Goal: Task Accomplishment & Management: Complete application form

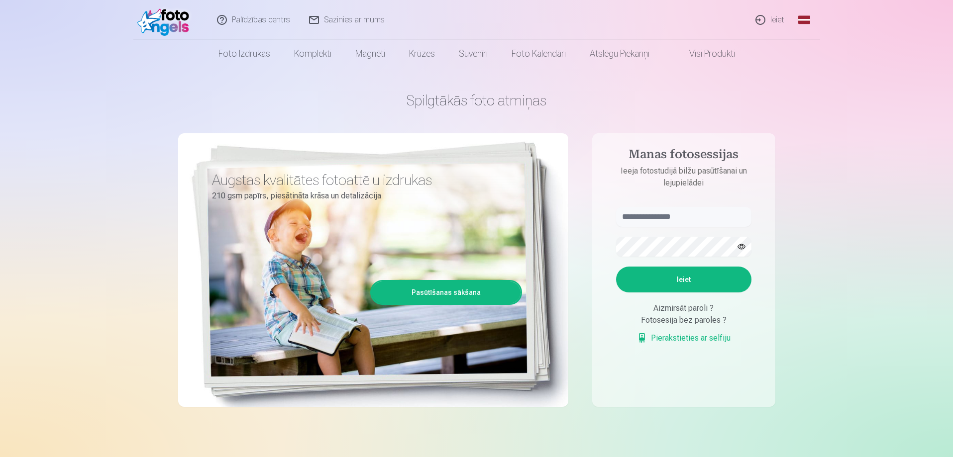
click at [796, 17] on link "Global" at bounding box center [804, 20] width 20 height 40
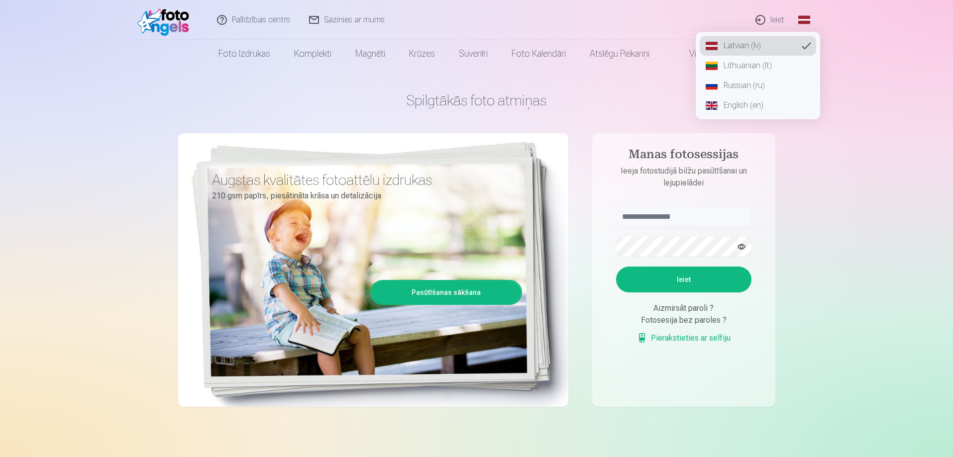
click at [750, 66] on link "Lithuanian (lt)" at bounding box center [757, 66] width 116 height 20
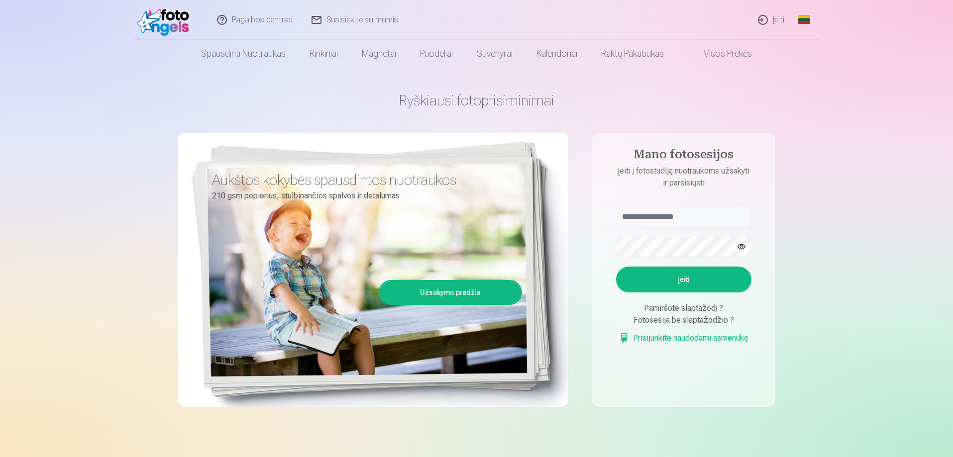
click at [776, 21] on link "Įeiti" at bounding box center [771, 20] width 45 height 40
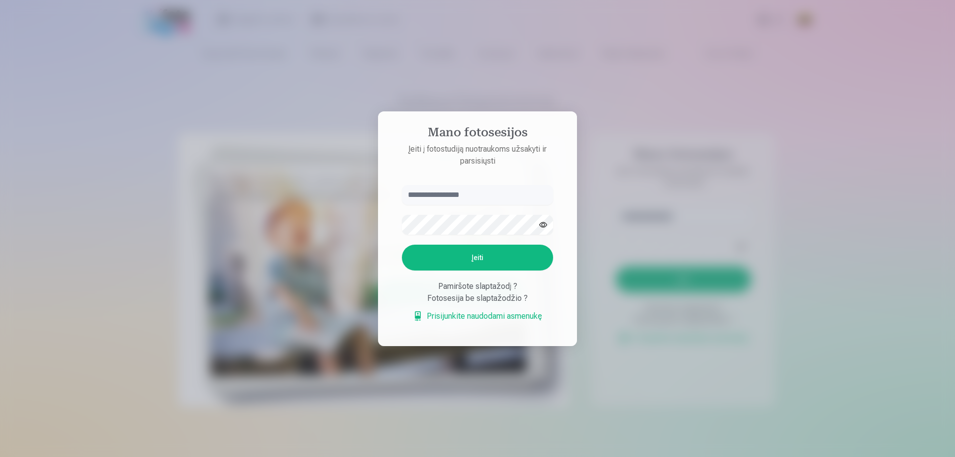
click at [502, 311] on link "Prisijunkite naudodami asmenukę" at bounding box center [477, 316] width 129 height 12
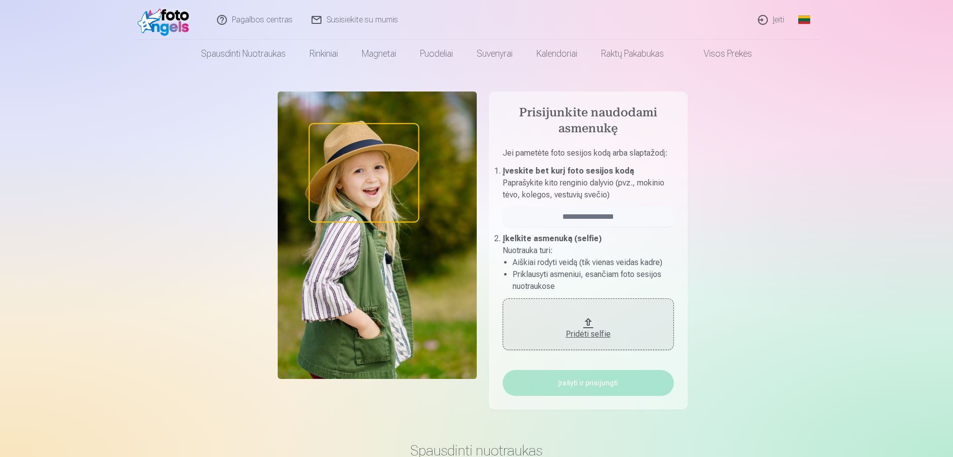
click at [536, 178] on p "Paprašykite kito renginio dalyvio (pvz., mokinio tėvo, kolegos, vestuvių svečio)" at bounding box center [587, 189] width 171 height 24
click at [572, 178] on p "Paprašykite kito renginio dalyvio (pvz., mokinio tėvo, kolegos, vestuvių svečio)" at bounding box center [587, 189] width 171 height 24
drag, startPoint x: 548, startPoint y: 184, endPoint x: 620, endPoint y: 181, distance: 71.7
click at [620, 181] on p "Paprašykite kito renginio dalyvio (pvz., mokinio tėvo, kolegos, vestuvių svečio)" at bounding box center [587, 189] width 171 height 24
click at [649, 182] on p "Paprašykite kito renginio dalyvio (pvz., mokinio tėvo, kolegos, vestuvių svečio)" at bounding box center [587, 189] width 171 height 24
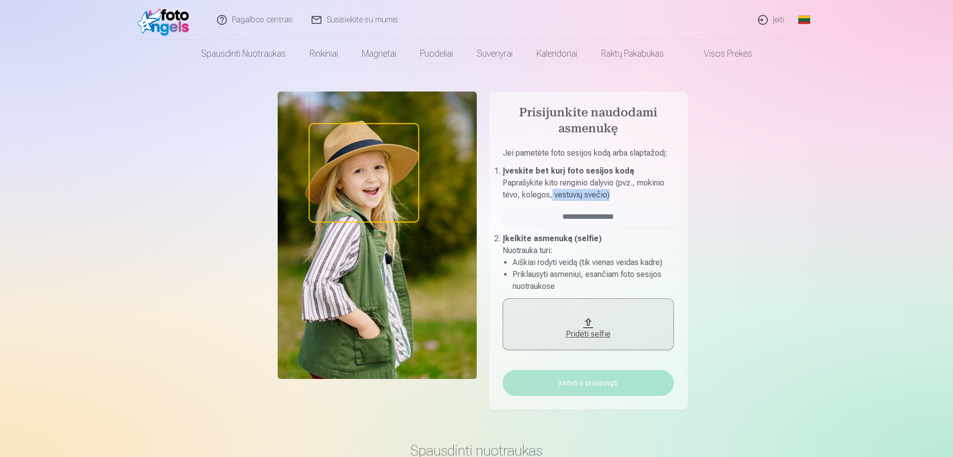
drag, startPoint x: 550, startPoint y: 195, endPoint x: 624, endPoint y: 200, distance: 74.3
click at [624, 200] on p "Paprašykite kito renginio dalyvio (pvz., mokinio tėvo, kolegos, vestuvių svečio)" at bounding box center [587, 189] width 171 height 24
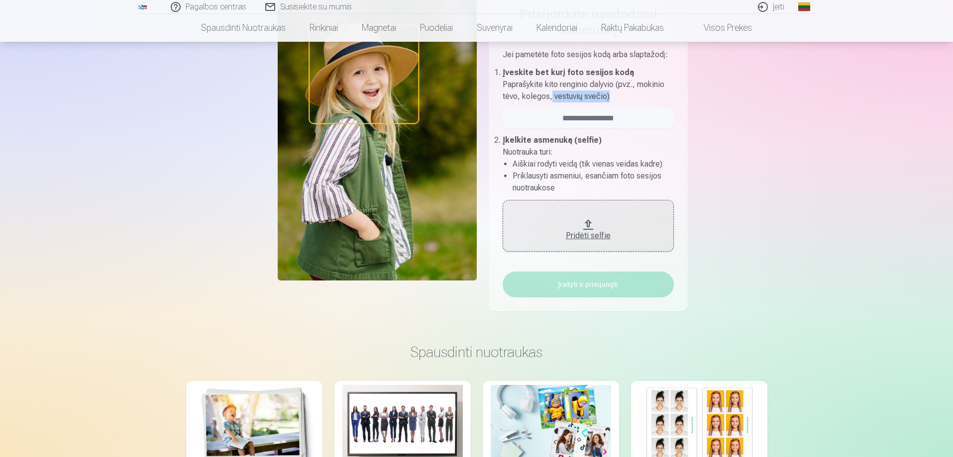
scroll to position [99, 0]
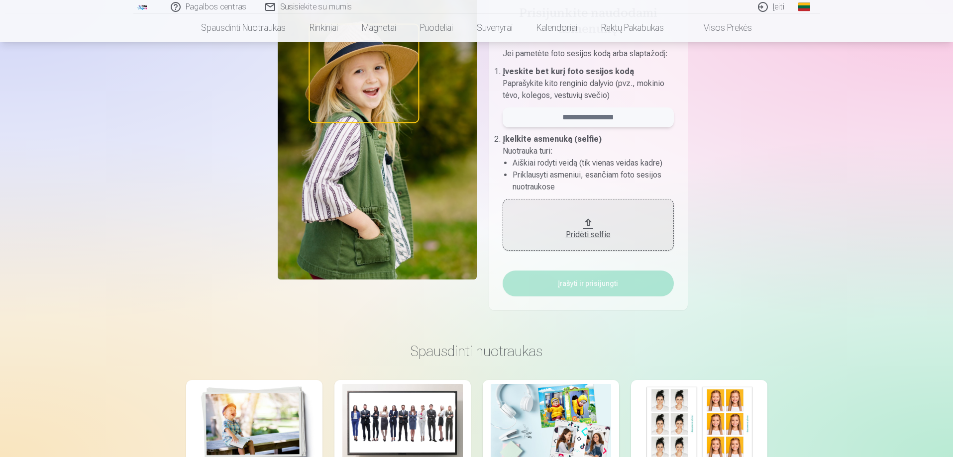
click at [583, 114] on input "email" at bounding box center [587, 117] width 171 height 20
drag, startPoint x: 532, startPoint y: 165, endPoint x: 573, endPoint y: 161, distance: 40.9
click at [573, 161] on li "Aiškiai rodyti veidą (tik vienas veidas kadre)" at bounding box center [592, 163] width 161 height 12
click at [586, 226] on div "Pridėti selfie" at bounding box center [587, 232] width 151 height 18
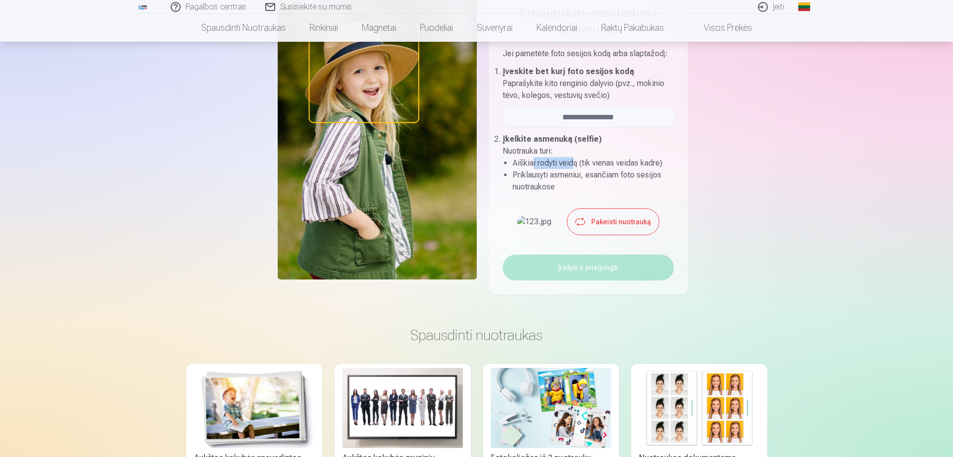
click at [533, 166] on li "Aiškiai rodyti veidą (tik vienas veidas kadre)" at bounding box center [592, 163] width 161 height 12
click at [533, 186] on li "Priklausyti asmeniui, esančiam foto sesijos nuotraukose" at bounding box center [592, 181] width 161 height 24
click at [538, 228] on img at bounding box center [534, 222] width 34 height 12
click at [545, 182] on li "Priklausyti asmeniui, esančiam foto sesijos nuotraukose" at bounding box center [592, 181] width 161 height 24
click at [544, 222] on img at bounding box center [534, 222] width 34 height 12
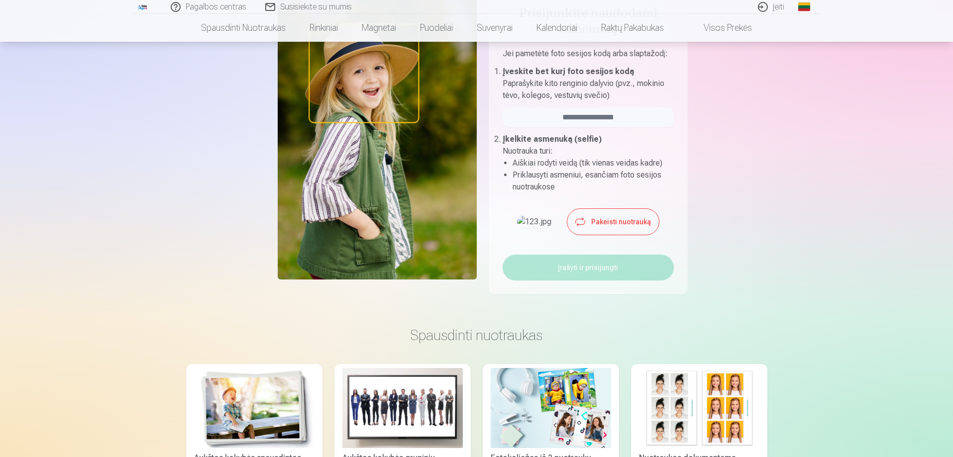
click at [532, 181] on li "Priklausyti asmeniui, esančiam foto sesijos nuotraukose" at bounding box center [592, 181] width 161 height 24
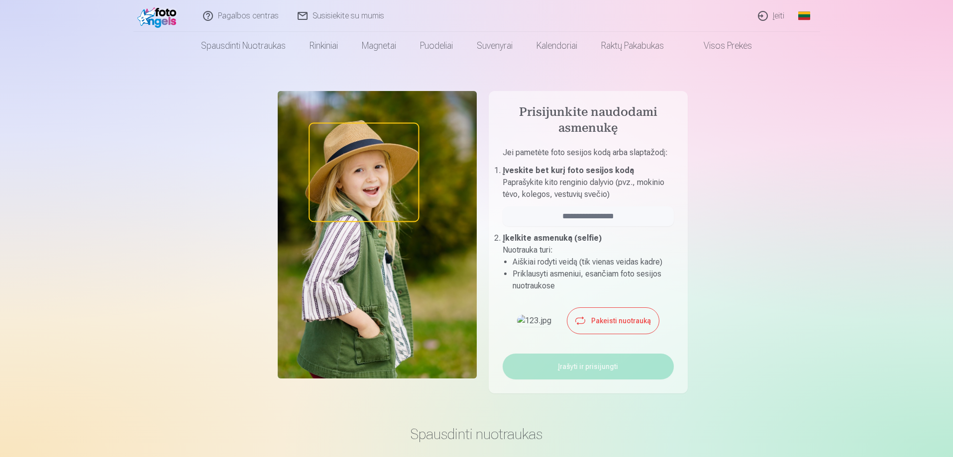
scroll to position [0, 0]
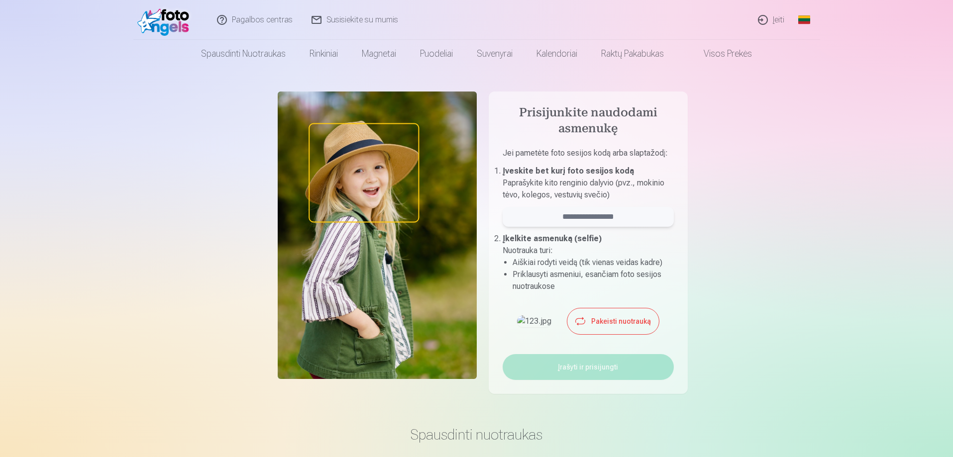
click at [593, 219] on input "email" at bounding box center [587, 217] width 171 height 20
drag, startPoint x: 517, startPoint y: 184, endPoint x: 604, endPoint y: 184, distance: 87.5
click at [604, 184] on p "Paprašykite kito renginio dalyvio (pvz., mokinio tėvo, kolegos, vestuvių svečio)" at bounding box center [587, 189] width 171 height 24
click at [611, 332] on button "Pakeisti nuotrauką" at bounding box center [613, 321] width 92 height 26
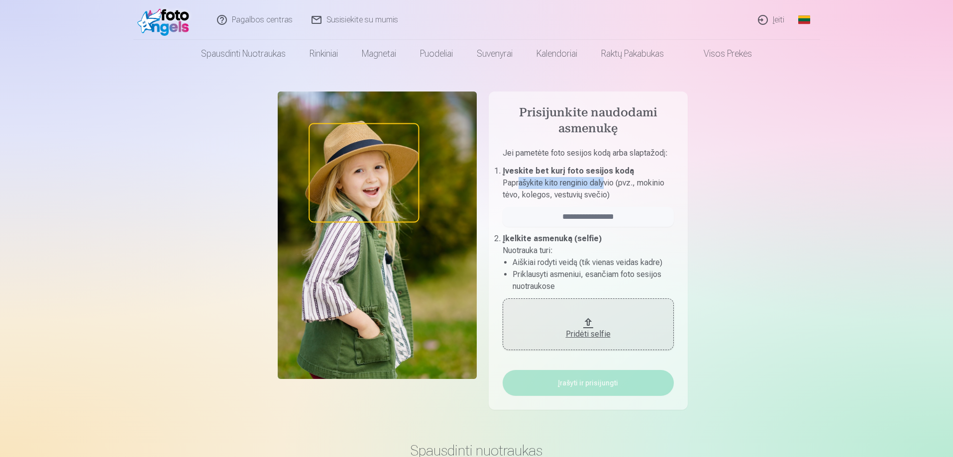
click at [585, 329] on div "Pridėti selfie" at bounding box center [587, 334] width 151 height 12
